Goal: Task Accomplishment & Management: Manage account settings

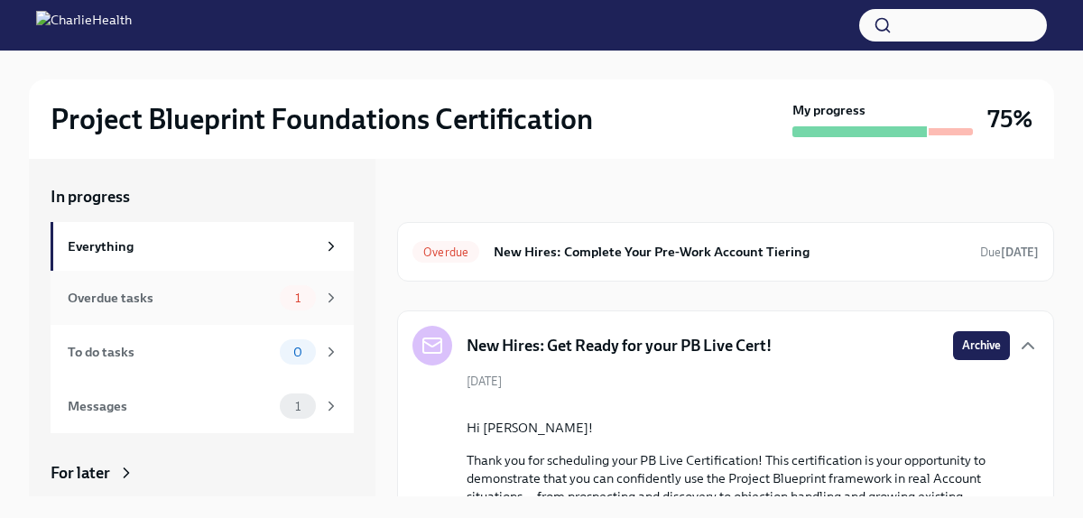
scroll to position [865, 0]
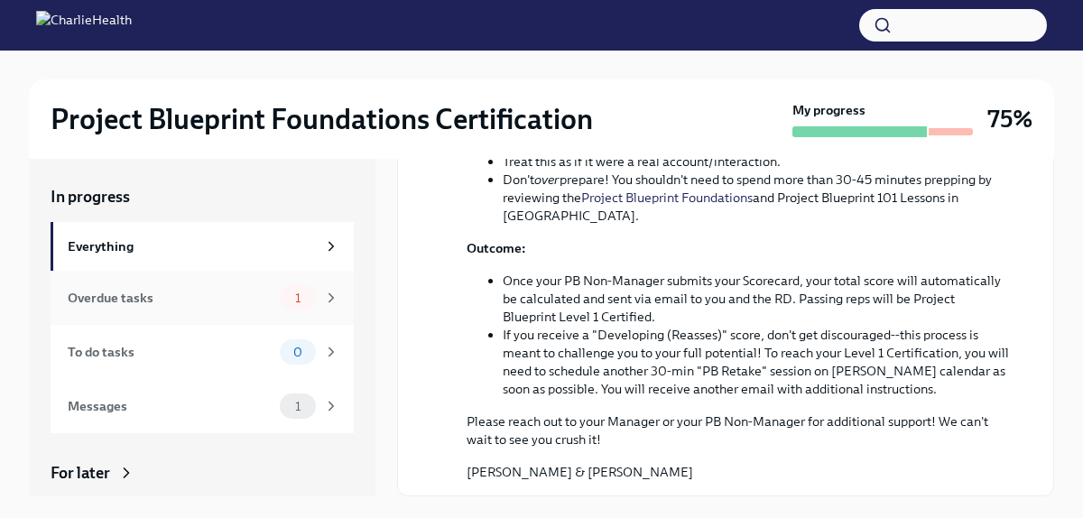
click at [183, 296] on div "Overdue tasks" at bounding box center [170, 298] width 205 height 20
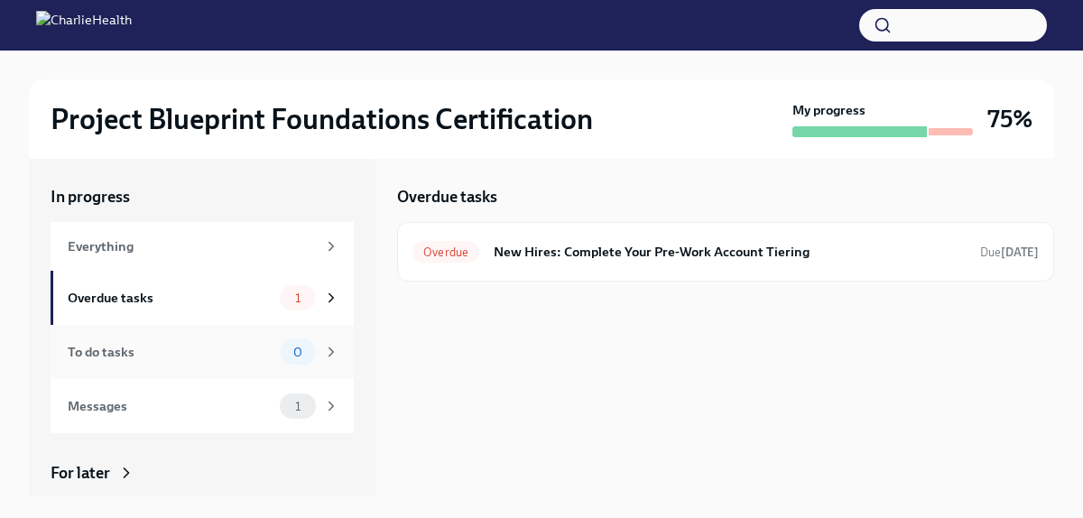
click at [193, 349] on div "To do tasks" at bounding box center [170, 352] width 205 height 20
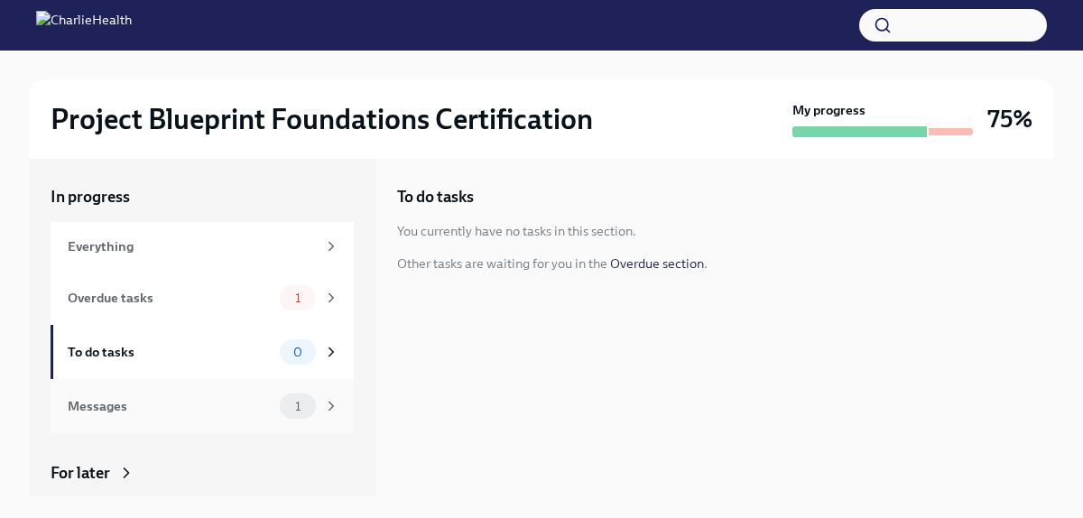
click at [211, 403] on div "Messages" at bounding box center [170, 406] width 205 height 20
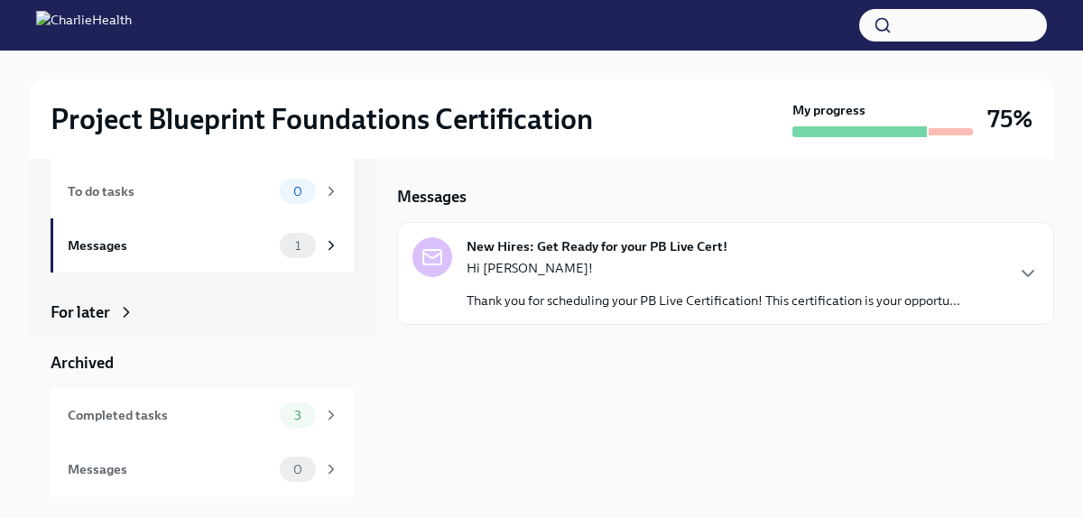
scroll to position [160, 0]
click at [188, 413] on div "Completed tasks" at bounding box center [170, 416] width 205 height 20
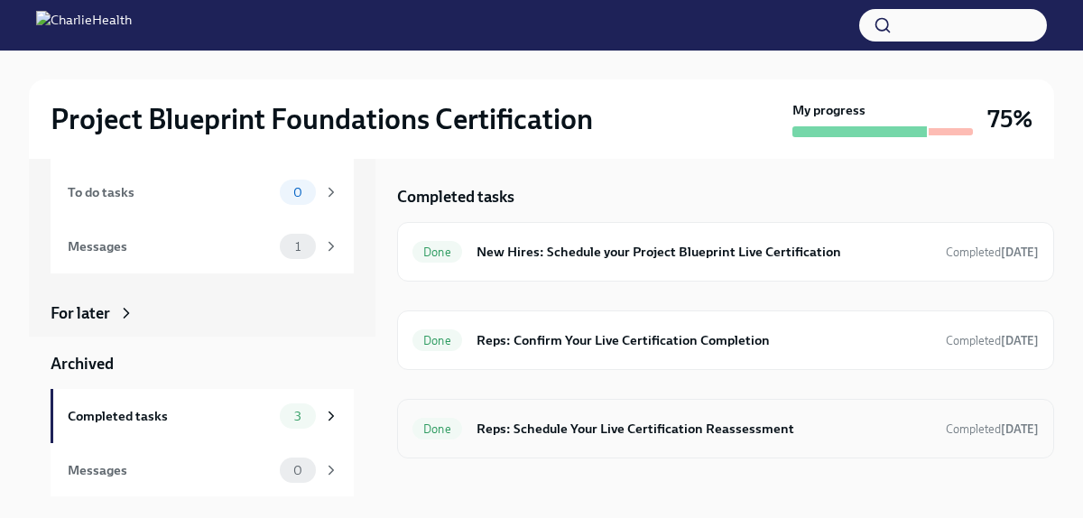
click at [536, 440] on div "Done Reps: Schedule Your Live Certification Reassessment Completed [DATE]" at bounding box center [726, 428] width 626 height 29
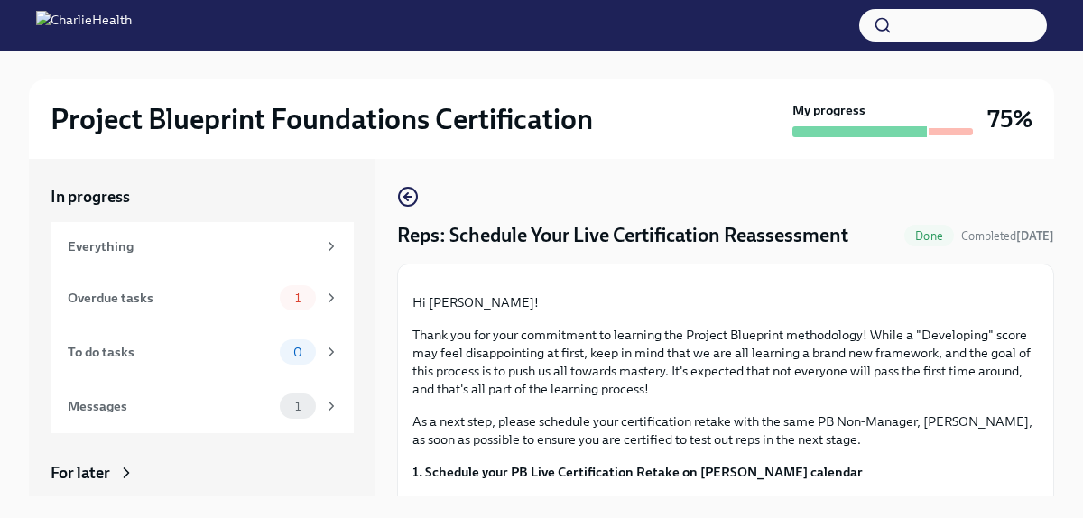
scroll to position [430, 0]
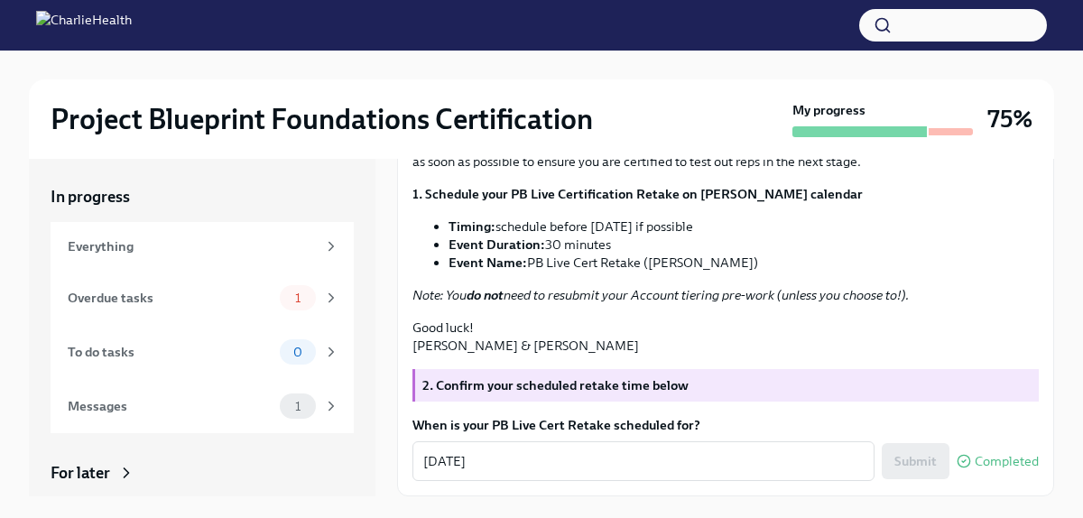
click at [247, 205] on div "In progress" at bounding box center [202, 197] width 303 height 22
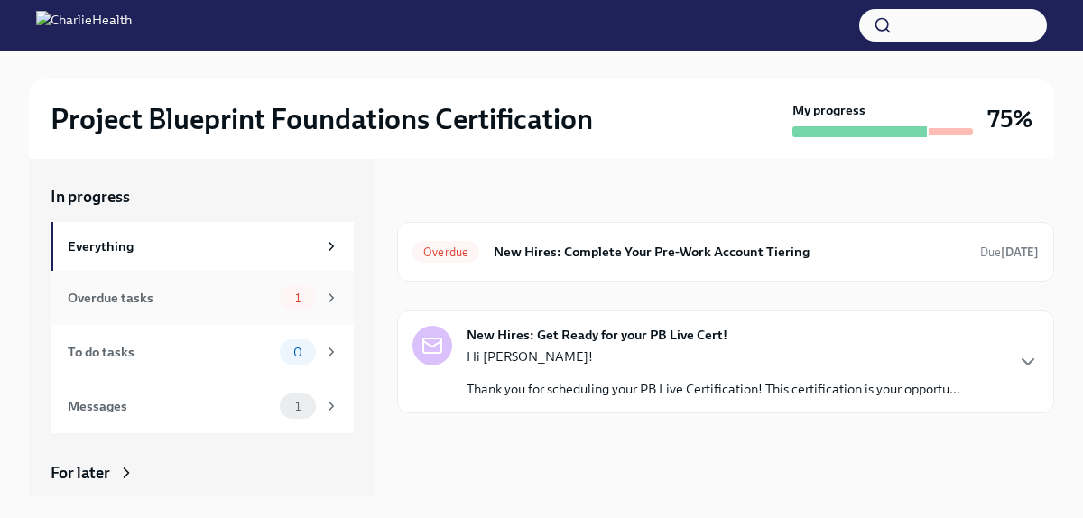
click at [170, 307] on div "Overdue tasks" at bounding box center [170, 298] width 205 height 20
